Goal: Information Seeking & Learning: Check status

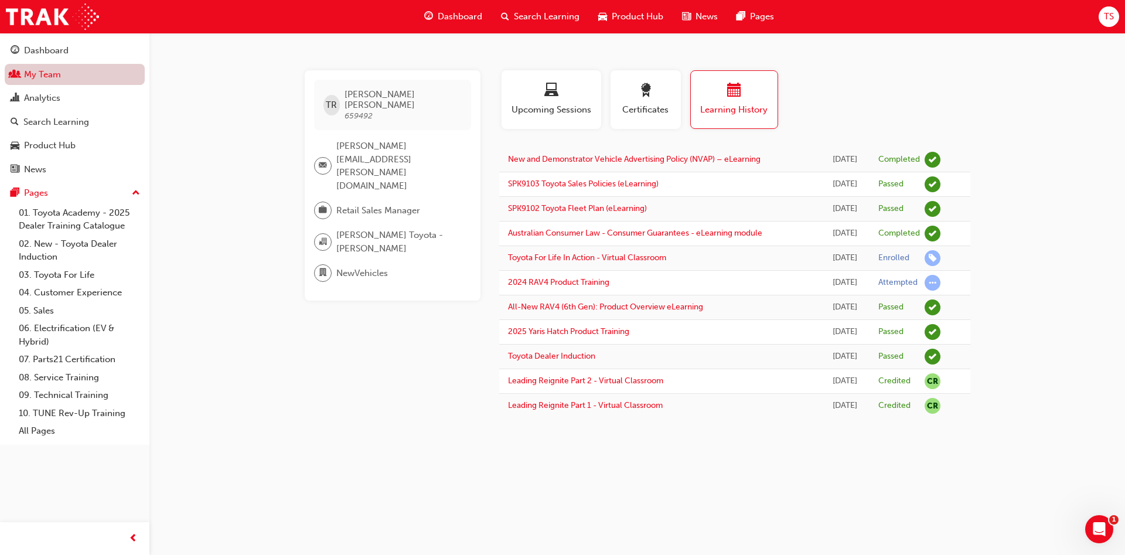
click at [90, 76] on link "My Team" at bounding box center [75, 75] width 140 height 22
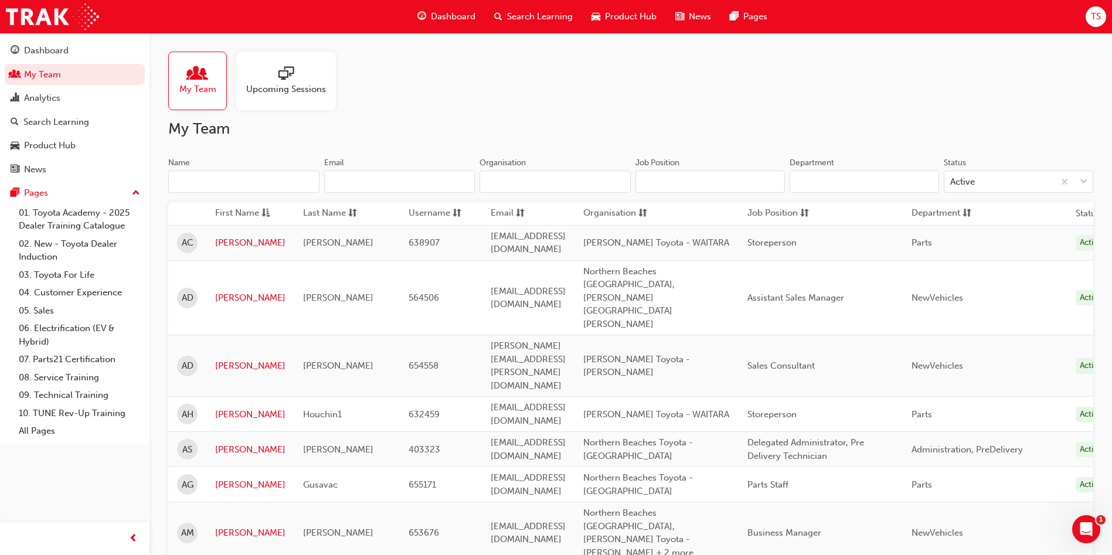
click at [280, 175] on input "Name" at bounding box center [243, 182] width 151 height 22
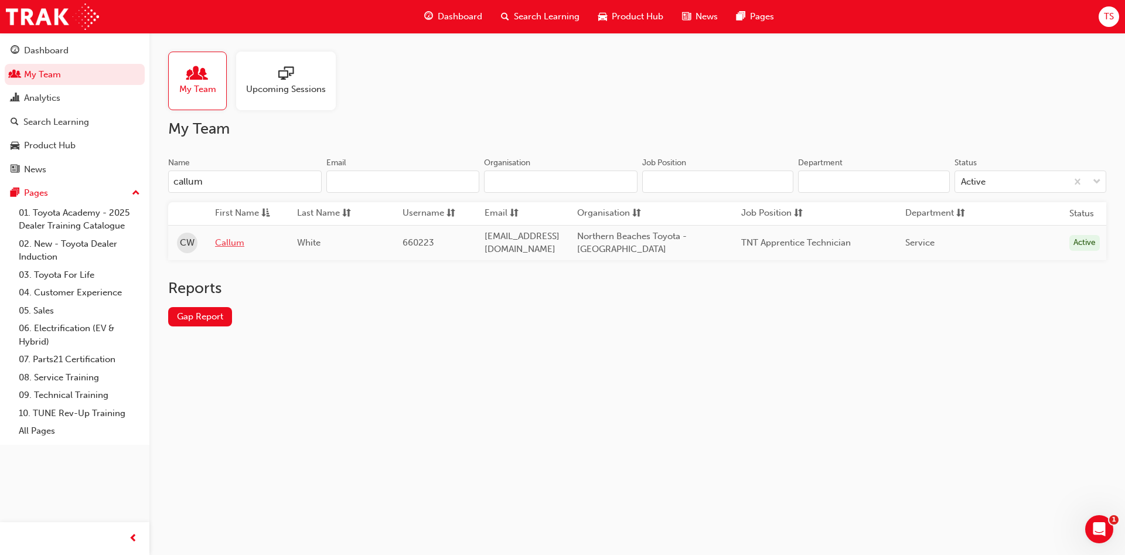
type input "callum"
click at [221, 242] on link "Callum" at bounding box center [247, 242] width 64 height 13
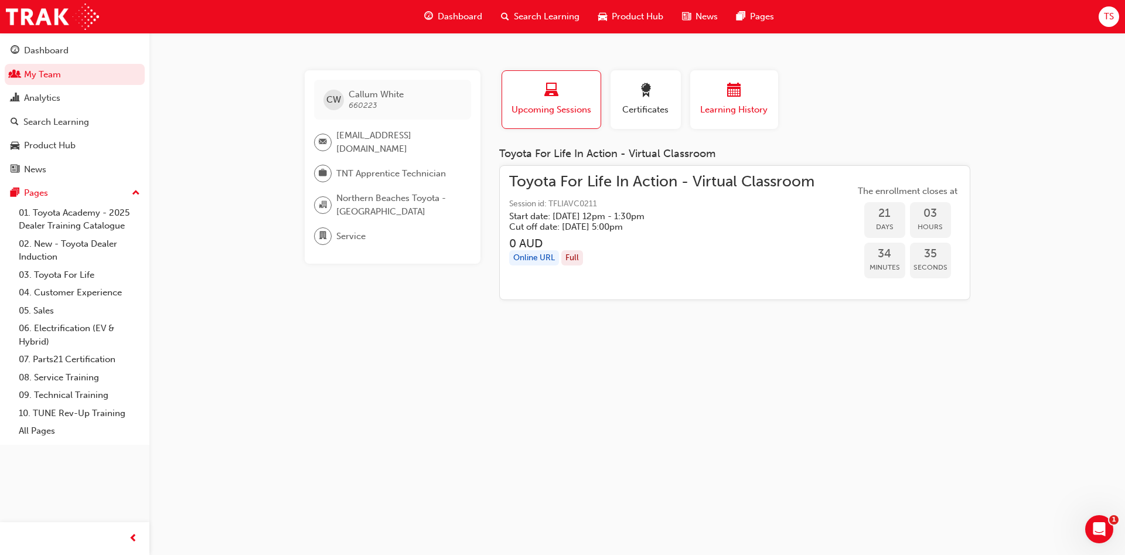
click at [704, 100] on div "button" at bounding box center [734, 92] width 70 height 18
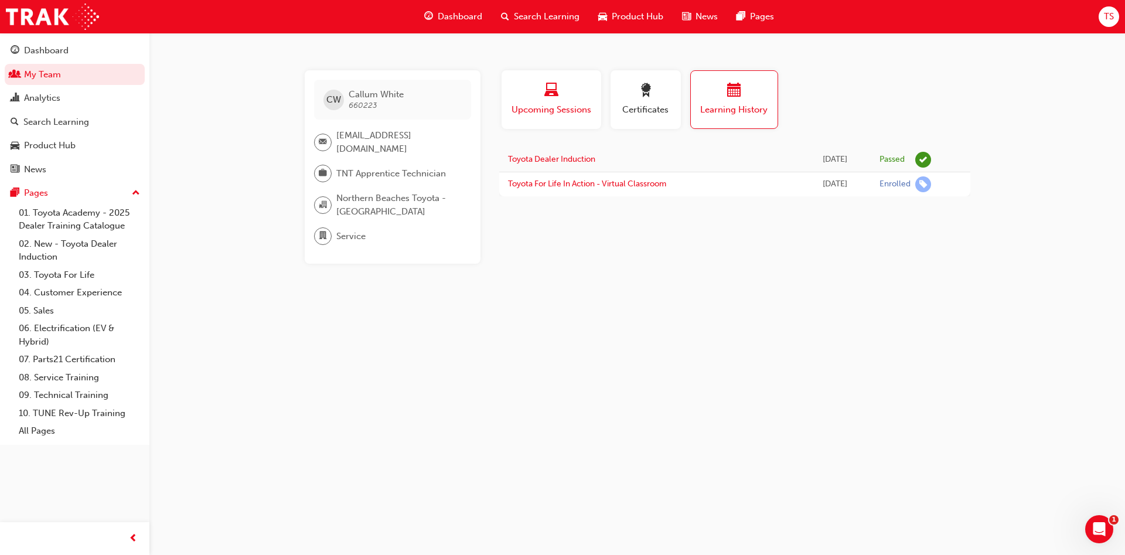
click at [580, 76] on button "Upcoming Sessions" at bounding box center [552, 99] width 100 height 59
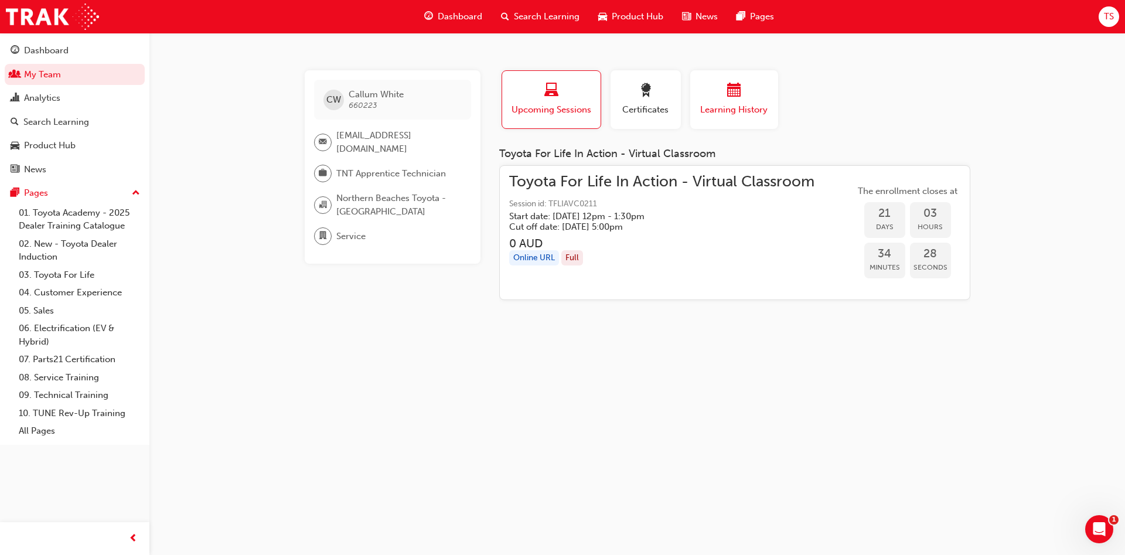
click at [721, 96] on div "button" at bounding box center [734, 92] width 70 height 18
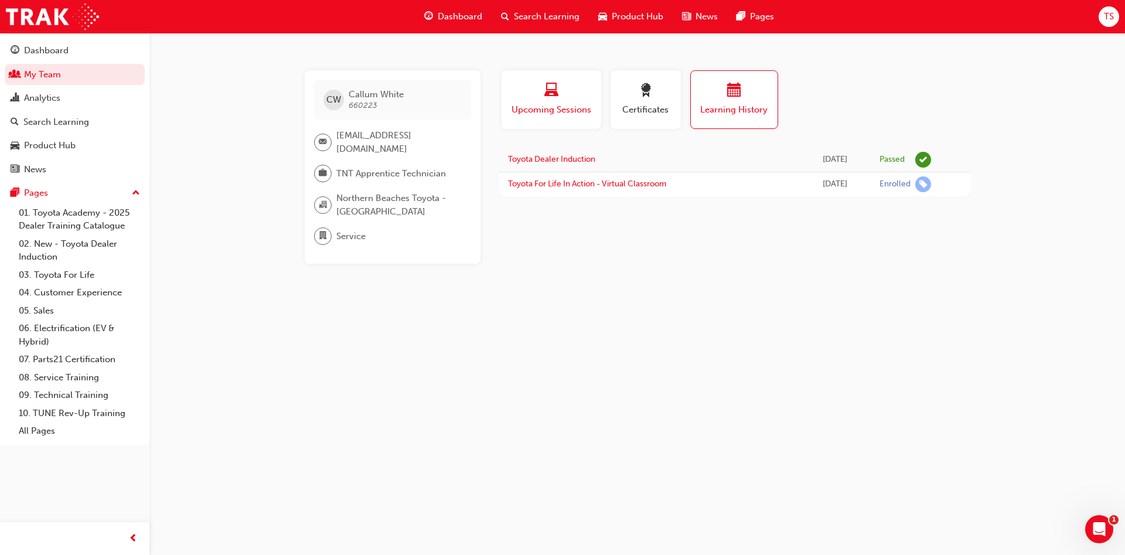
click at [552, 123] on button "Upcoming Sessions" at bounding box center [552, 99] width 100 height 59
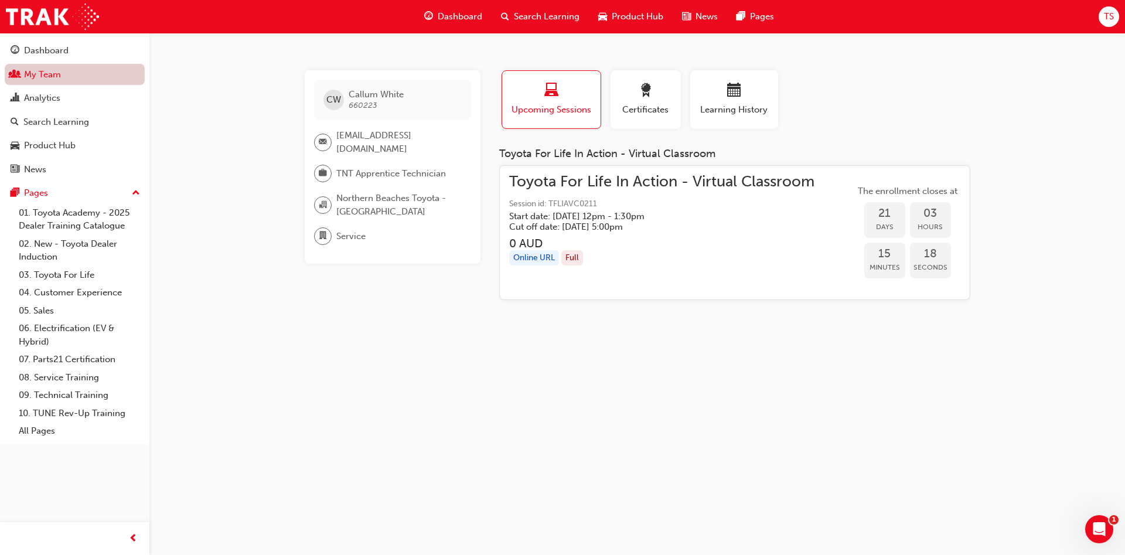
click at [26, 74] on link "My Team" at bounding box center [75, 75] width 140 height 22
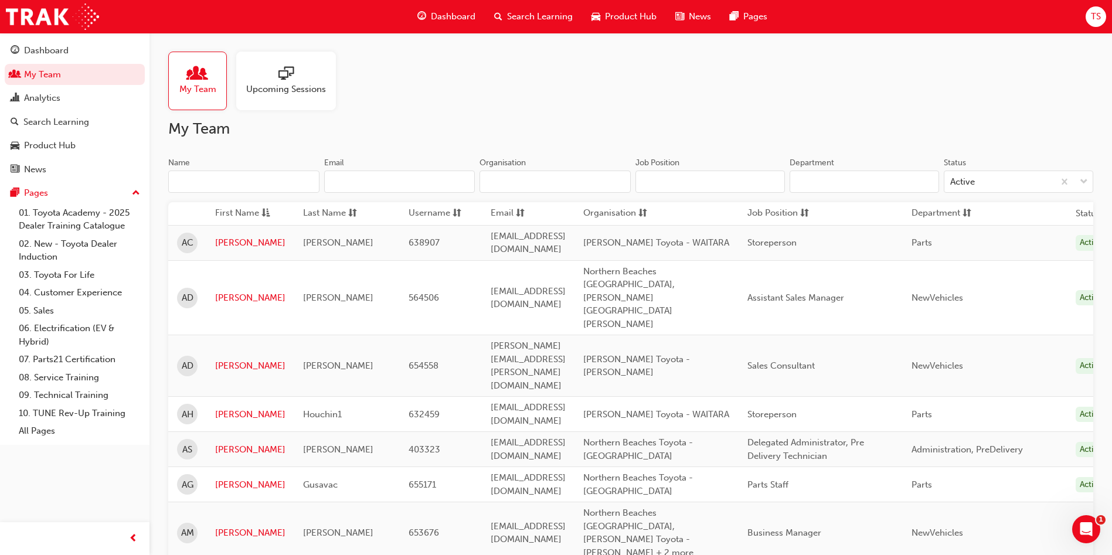
click at [214, 181] on input "Name" at bounding box center [243, 182] width 151 height 22
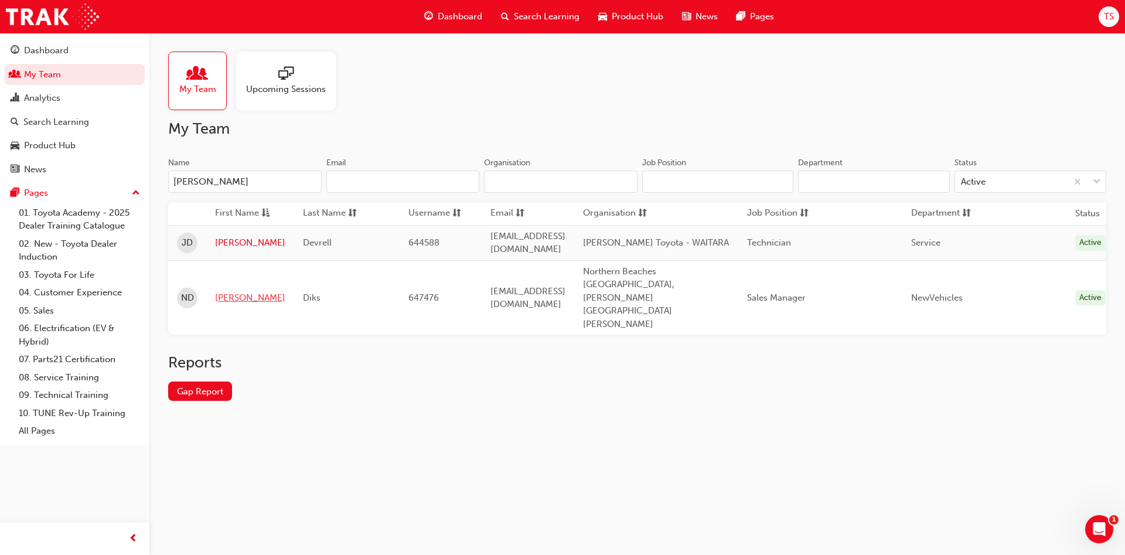
type input "[PERSON_NAME]"
click at [237, 291] on link "[PERSON_NAME]" at bounding box center [250, 297] width 70 height 13
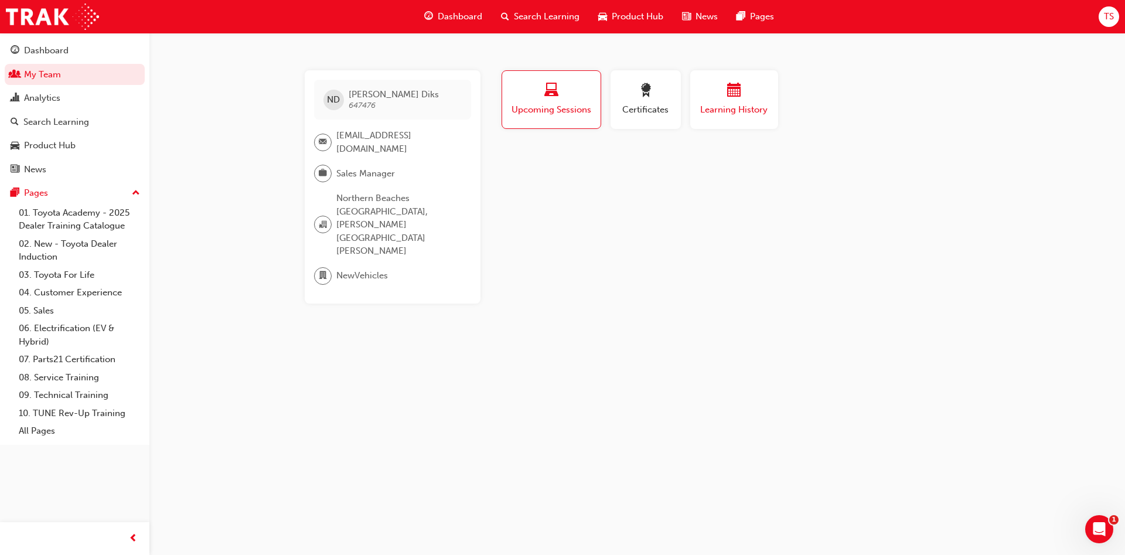
click at [748, 101] on div "Learning History" at bounding box center [734, 99] width 70 height 33
